Goal: Information Seeking & Learning: Learn about a topic

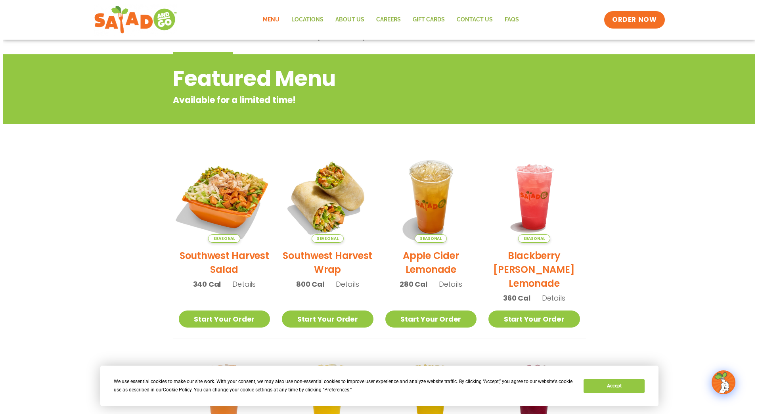
scroll to position [79, 0]
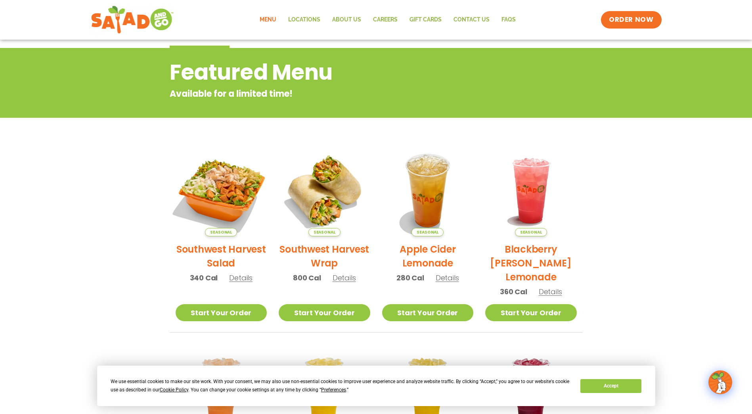
click at [224, 190] on img at bounding box center [220, 190] width 107 height 107
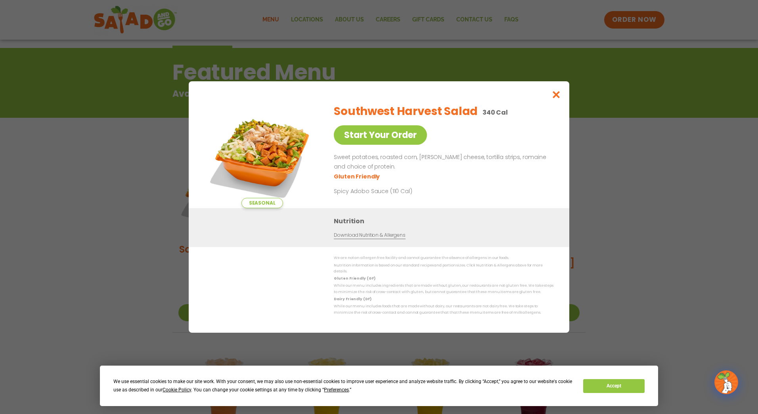
click at [372, 239] on link "Download Nutrition & Allergens" at bounding box center [369, 236] width 71 height 8
click at [625, 383] on button "Accept" at bounding box center [613, 386] width 61 height 14
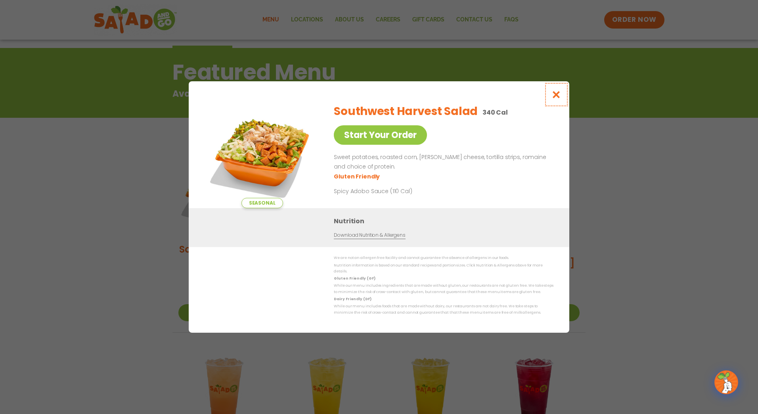
click at [556, 99] on icon "Close modal" at bounding box center [557, 94] width 10 height 8
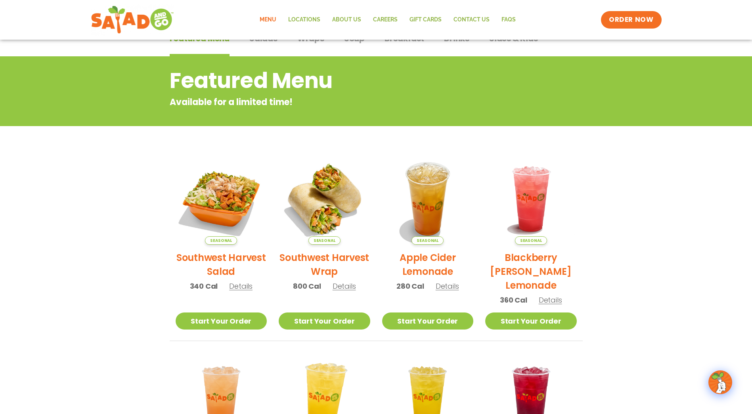
scroll to position [0, 0]
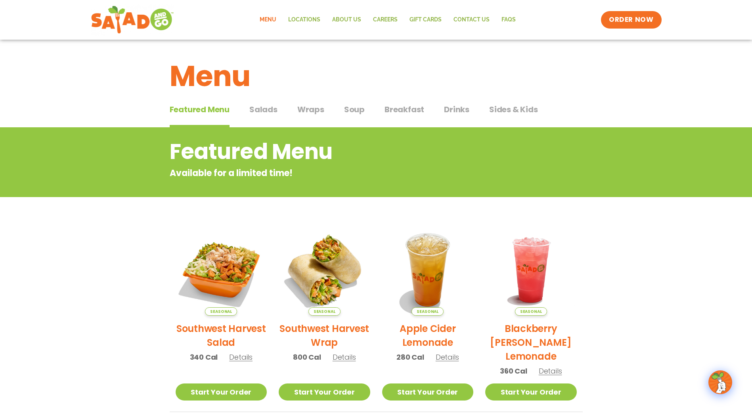
click at [353, 118] on button "Soup Soup" at bounding box center [354, 115] width 21 height 24
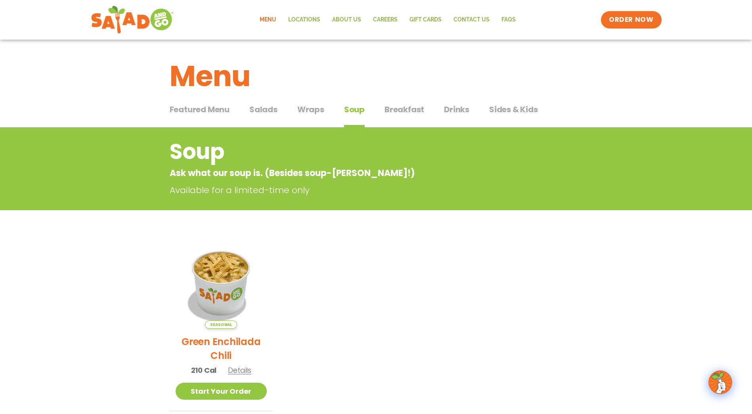
click at [408, 114] on span "Breakfast" at bounding box center [405, 109] width 40 height 12
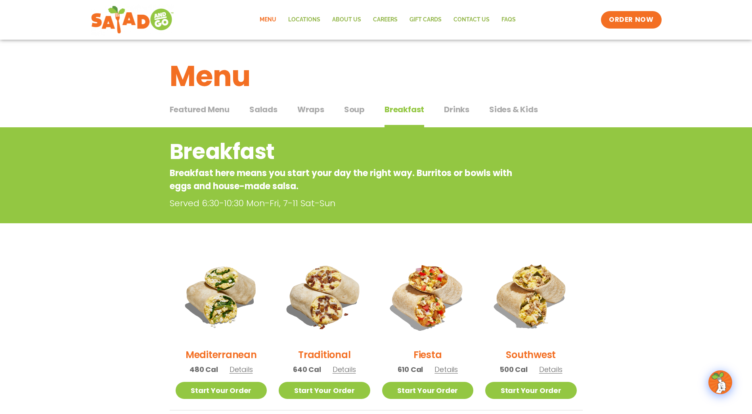
click at [517, 108] on span "Sides & Kids" at bounding box center [513, 109] width 49 height 12
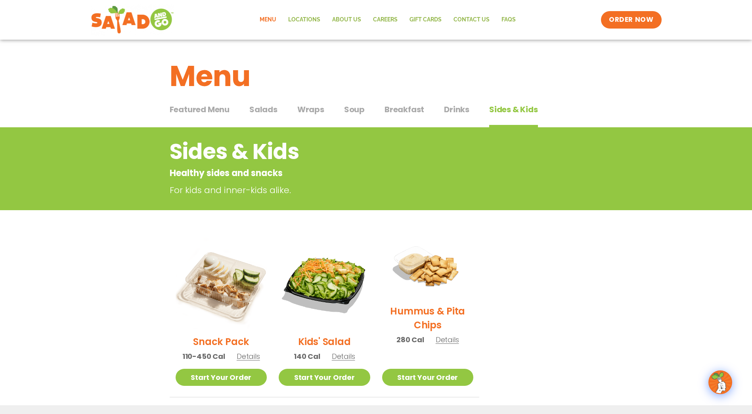
click at [517, 108] on span "Sides & Kids" at bounding box center [513, 109] width 49 height 12
click at [242, 358] on span "Details" at bounding box center [248, 356] width 23 height 10
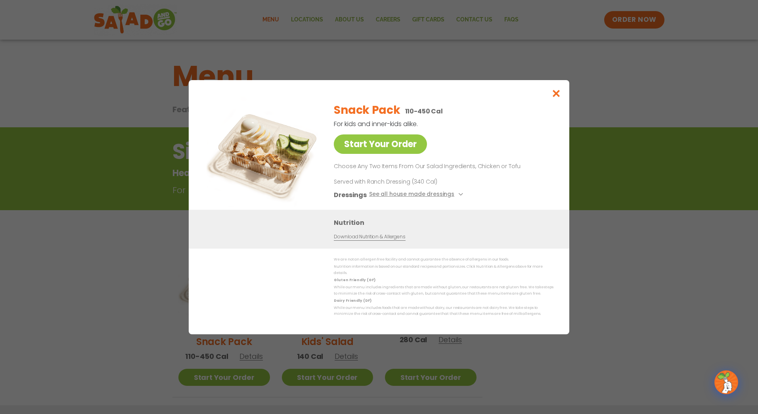
click at [375, 240] on link "Download Nutrition & Allergens" at bounding box center [369, 237] width 71 height 8
